Goal: Book appointment/travel/reservation

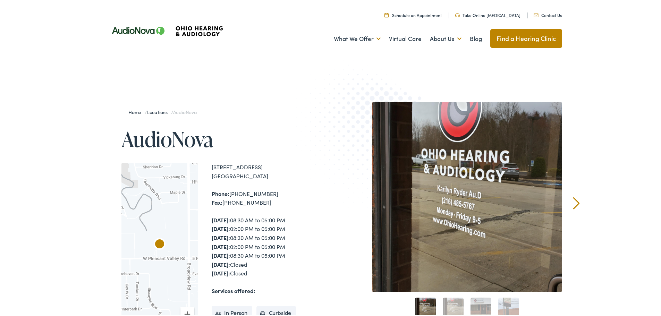
click at [433, 14] on link "Schedule an Appointment" at bounding box center [413, 14] width 57 height 6
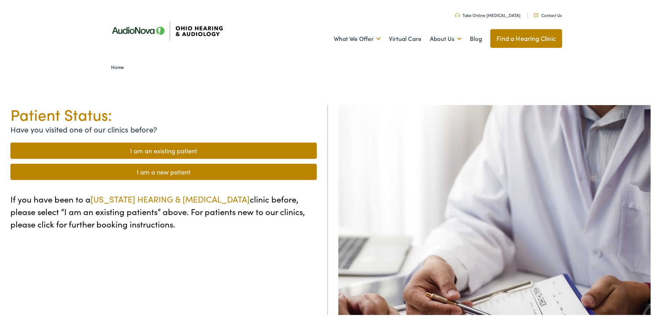
click at [183, 172] on link "I am a new patient" at bounding box center [163, 170] width 307 height 16
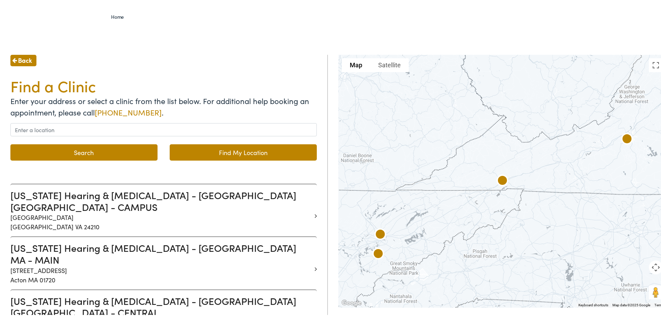
scroll to position [69, 0]
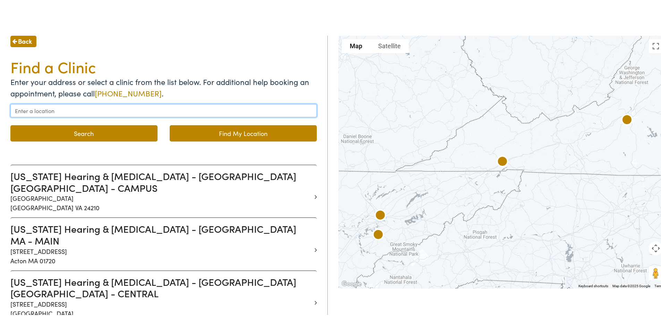
click at [132, 110] on input "text" at bounding box center [163, 109] width 307 height 13
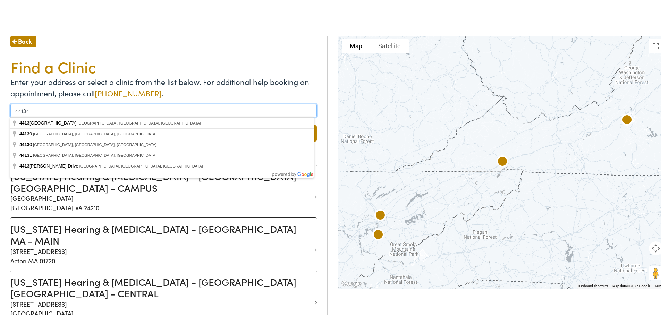
click at [10, 124] on button "Search" at bounding box center [83, 132] width 147 height 16
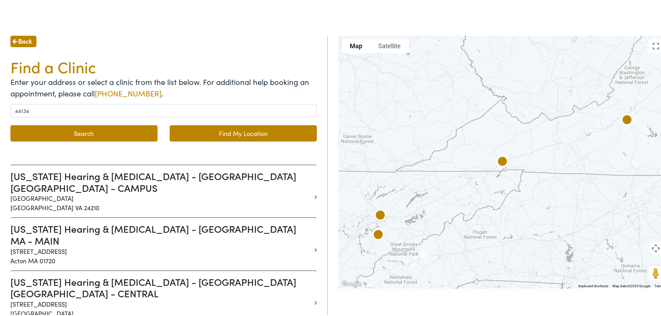
click at [100, 131] on button "Search" at bounding box center [83, 132] width 147 height 16
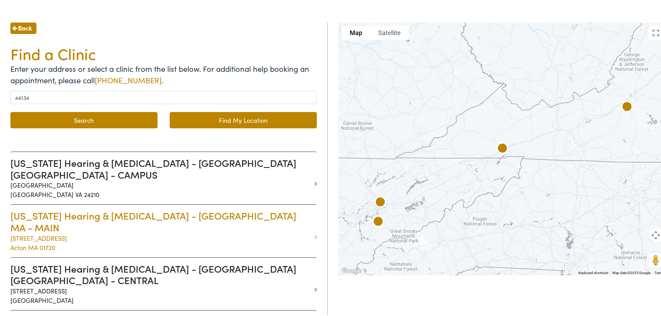
scroll to position [0, 0]
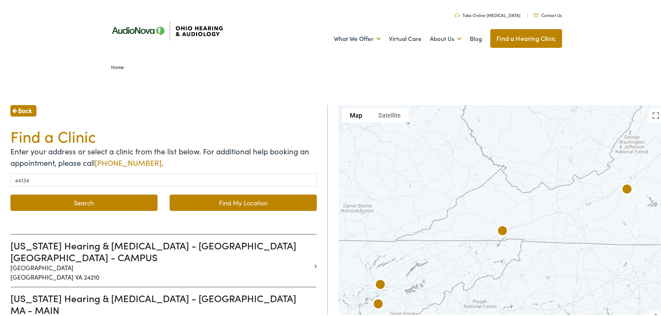
click at [231, 196] on link "Find My Location" at bounding box center [243, 201] width 147 height 16
type input "Cleveland, Ohio"
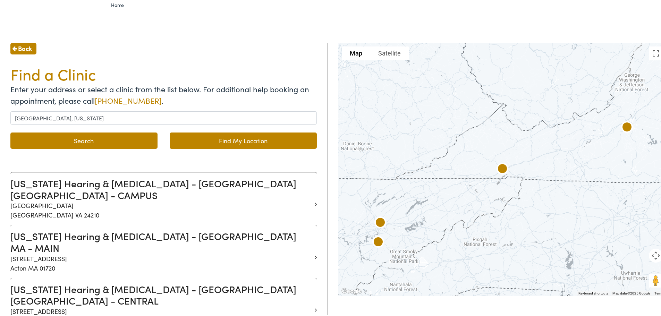
scroll to position [69, 0]
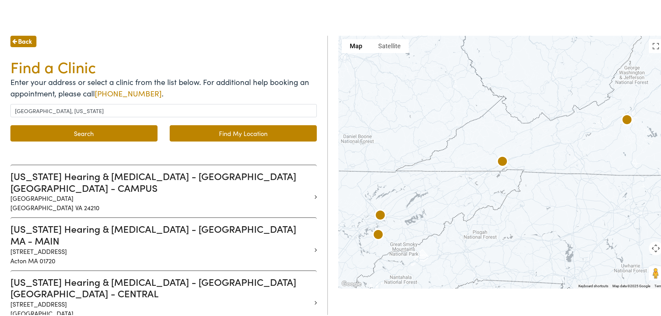
click at [251, 126] on link "Find My Location" at bounding box center [243, 132] width 147 height 16
click at [83, 129] on button "Search" at bounding box center [83, 132] width 147 height 16
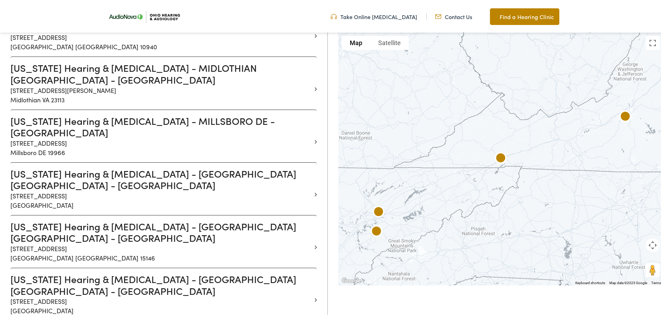
scroll to position [6526, 0]
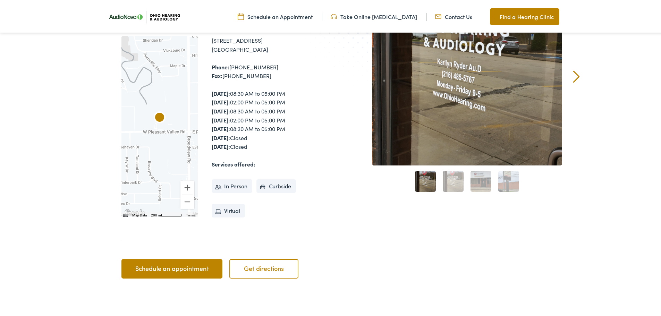
scroll to position [139, 0]
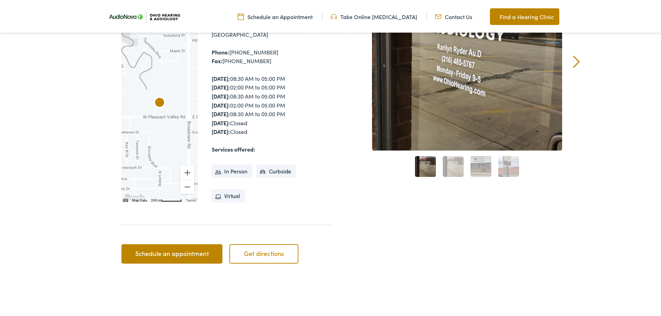
click at [161, 245] on link "Schedule an appointment" at bounding box center [172, 252] width 101 height 19
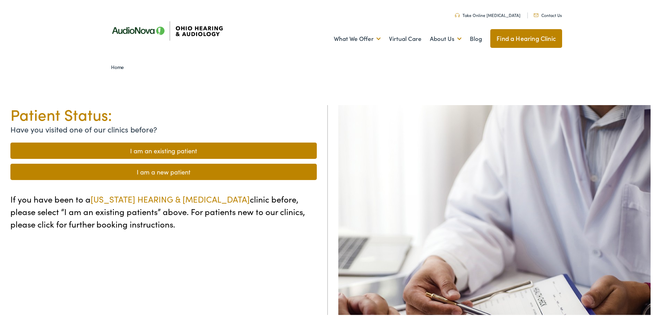
click at [166, 169] on link "I am a new patient" at bounding box center [163, 170] width 307 height 16
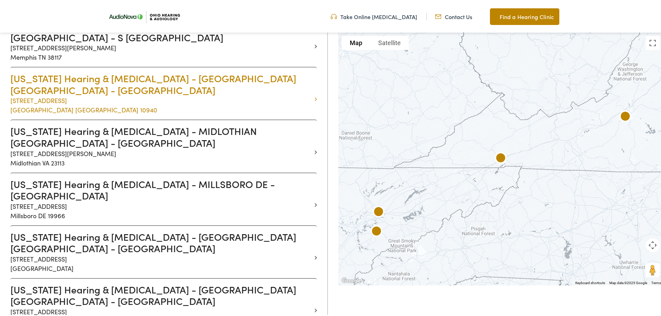
scroll to position [6492, 0]
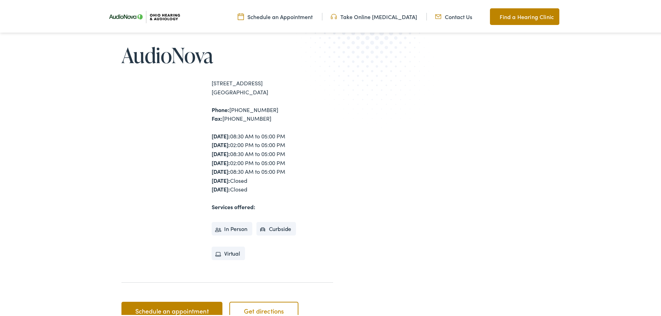
scroll to position [69, 0]
